Goal: Information Seeking & Learning: Find specific fact

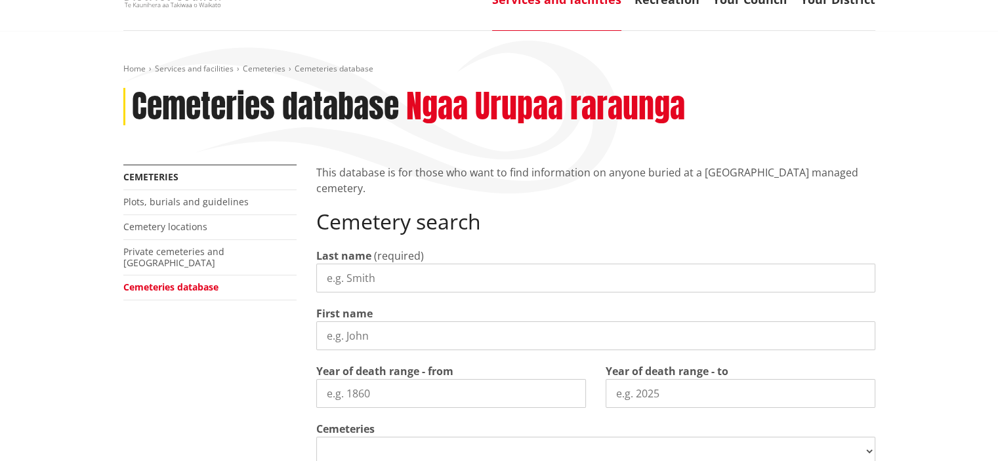
scroll to position [108, 0]
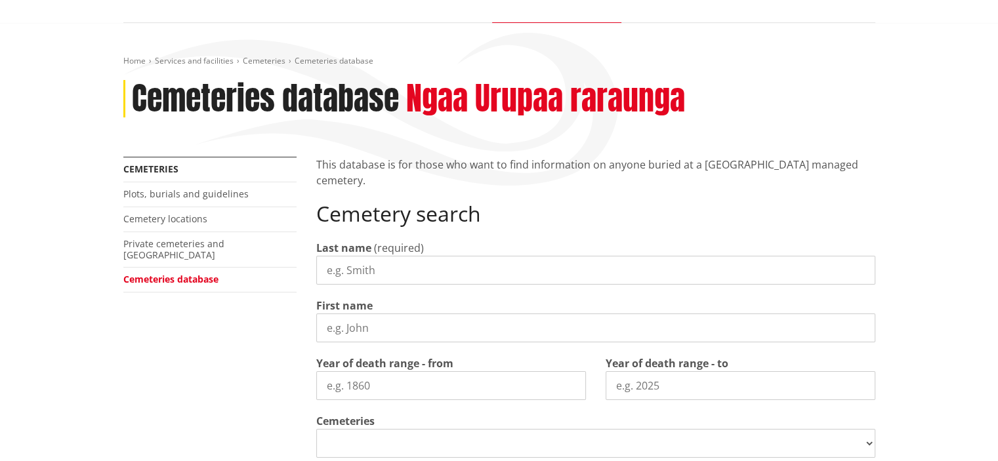
click at [352, 269] on input "Last name" at bounding box center [595, 270] width 559 height 29
type input "[PERSON_NAME]"
click at [349, 319] on input "b" at bounding box center [595, 328] width 559 height 29
type input "bri"
select select
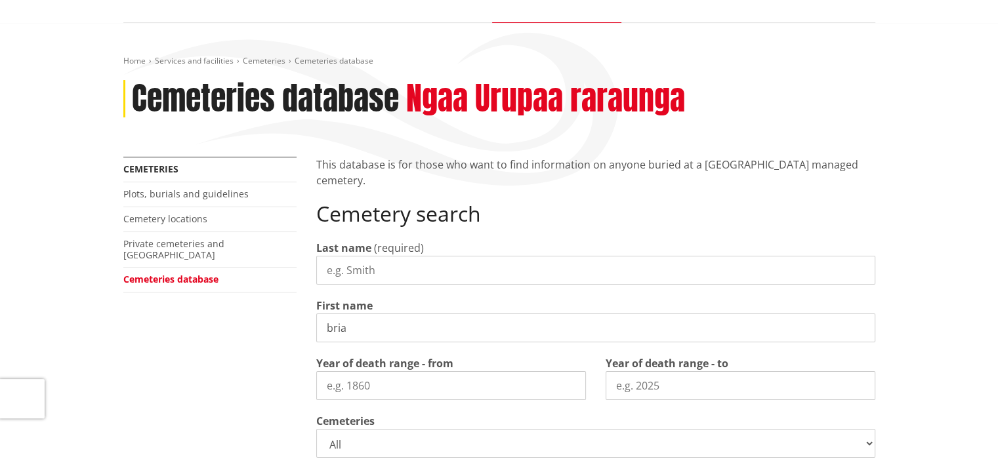
type input "[PERSON_NAME]"
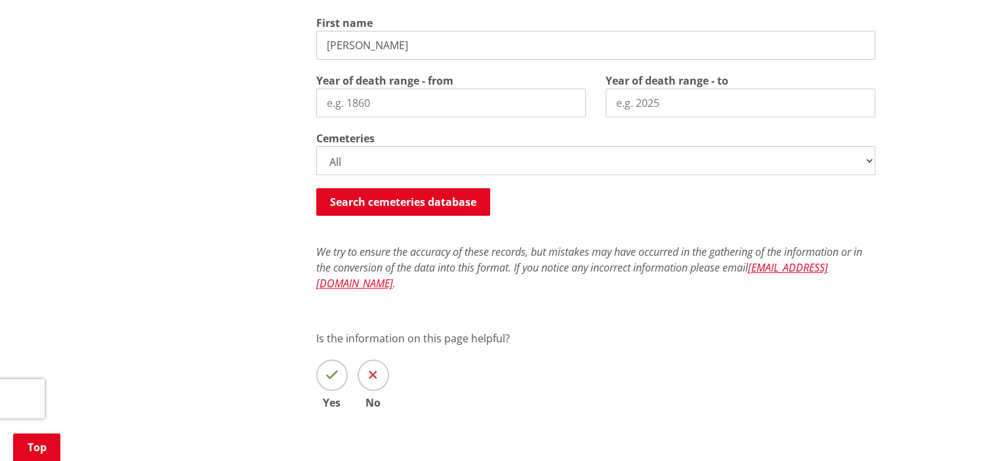
scroll to position [365, 0]
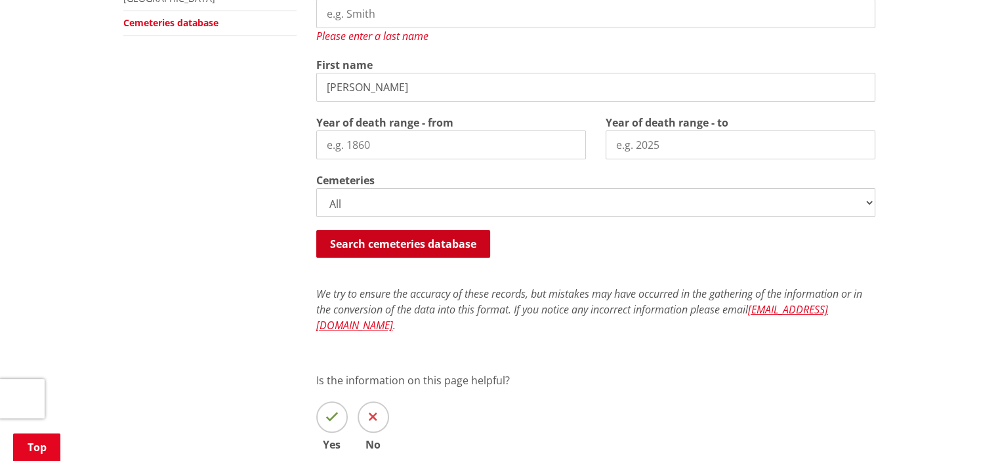
click at [418, 239] on button "Search cemeteries database" at bounding box center [403, 244] width 174 height 28
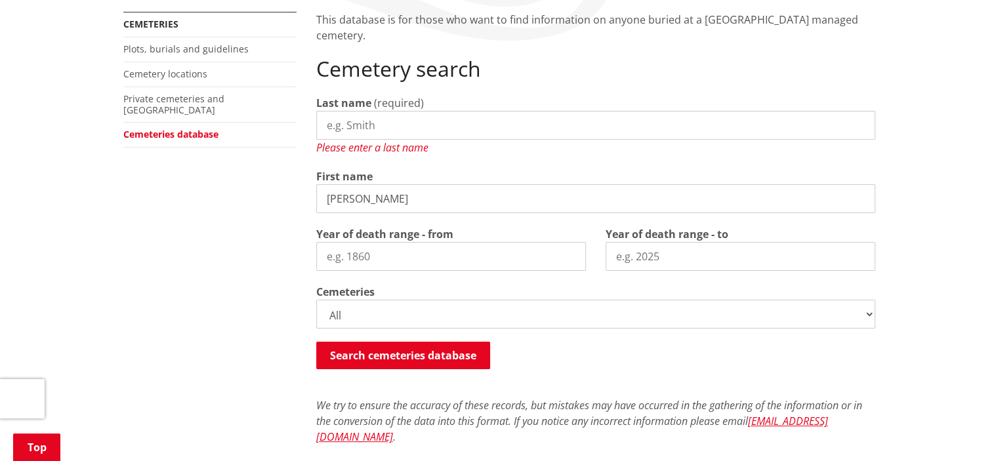
scroll to position [247, 0]
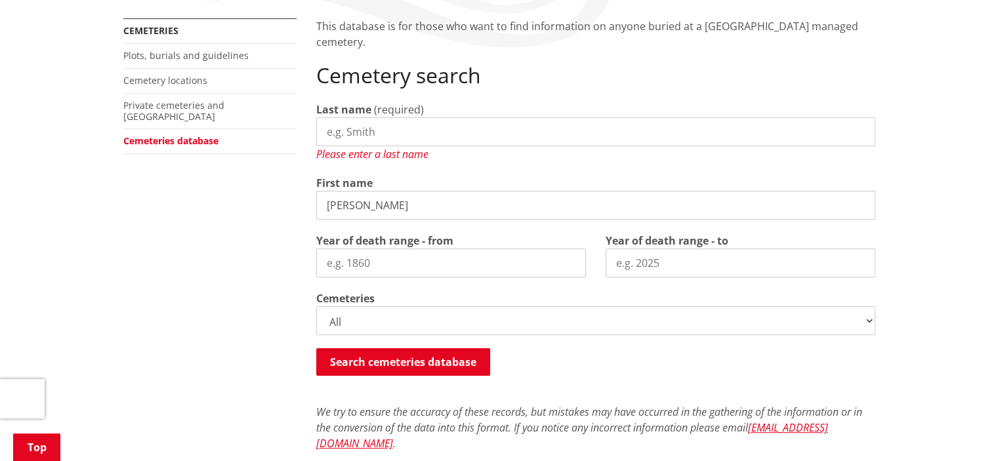
click at [346, 136] on input "Last name" at bounding box center [595, 131] width 559 height 29
type input "[PERSON_NAME]"
click at [410, 361] on button "Search cemeteries database" at bounding box center [403, 362] width 174 height 28
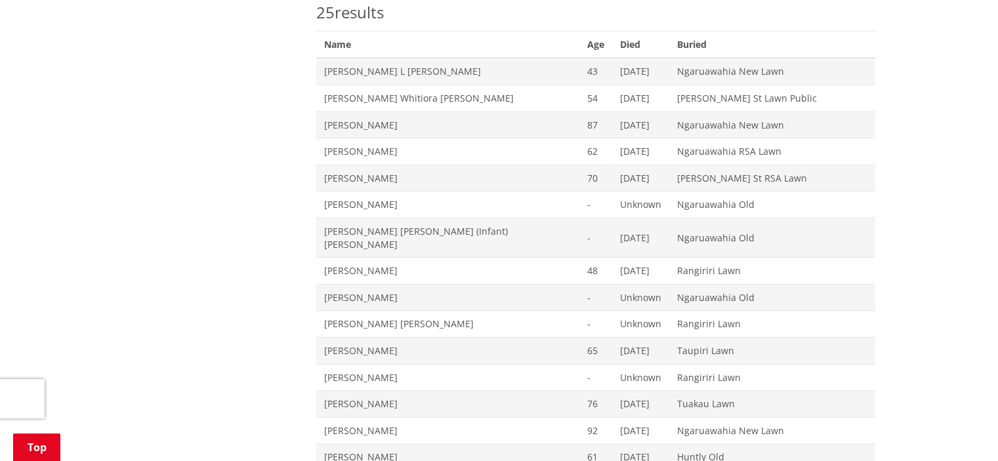
scroll to position [638, 0]
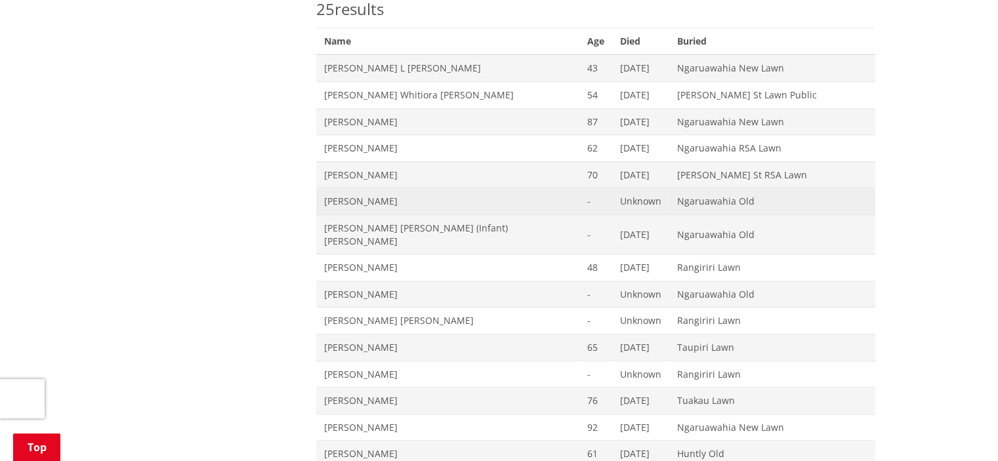
click at [362, 201] on span "[PERSON_NAME]" at bounding box center [447, 201] width 247 height 13
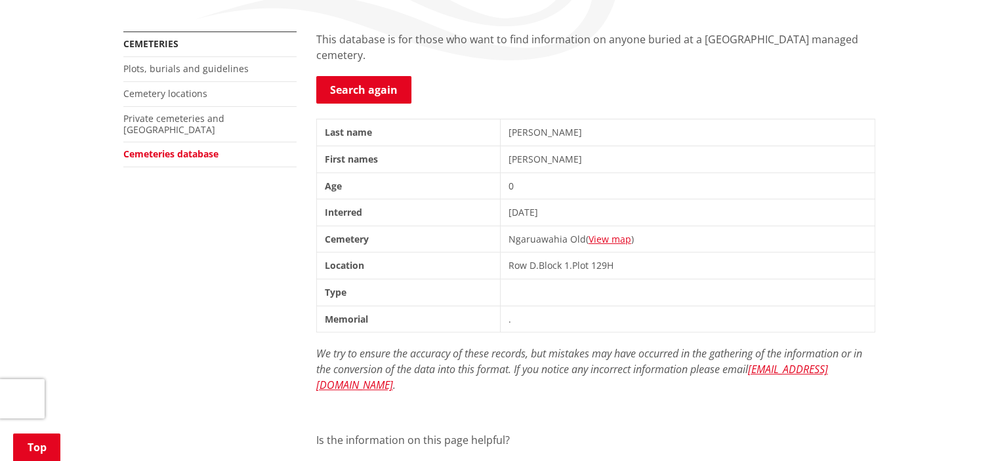
scroll to position [230, 0]
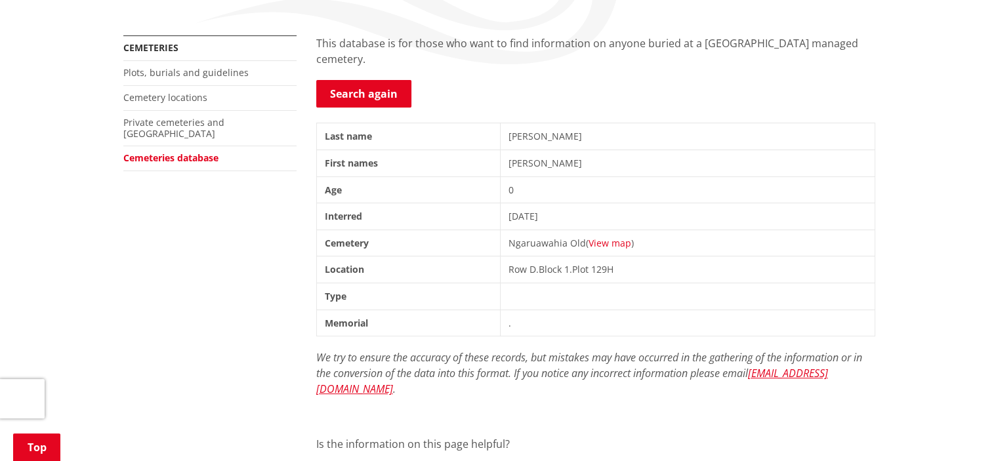
click at [617, 239] on link "View map" at bounding box center [609, 243] width 43 height 12
